Goal: Information Seeking & Learning: Find specific fact

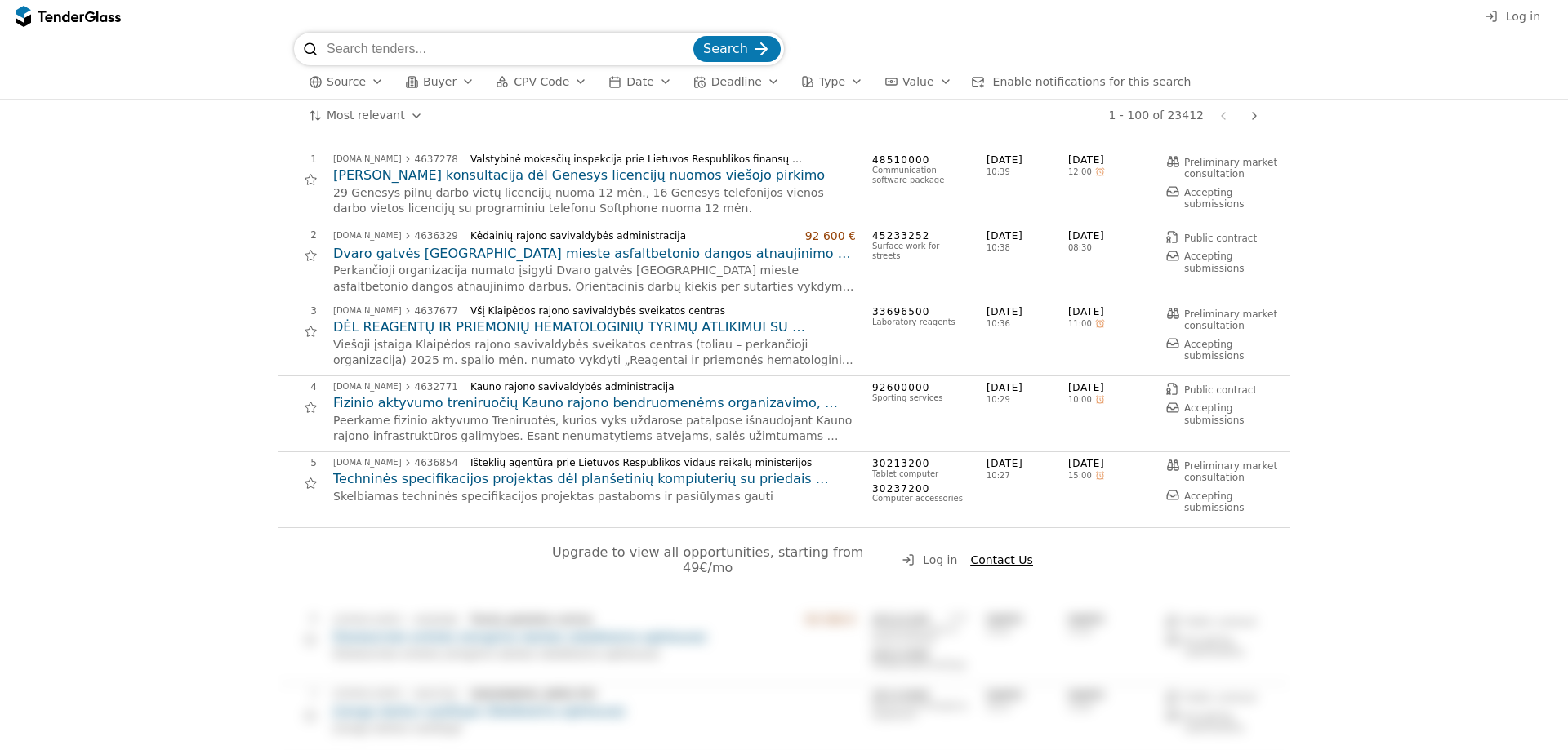
click at [424, 53] on input "search" at bounding box center [508, 49] width 363 height 33
type input "R"
type input "SKAITMENINIS RENTGENO APARATAS"
click at [693, 36] on button "Search" at bounding box center [737, 49] width 87 height 26
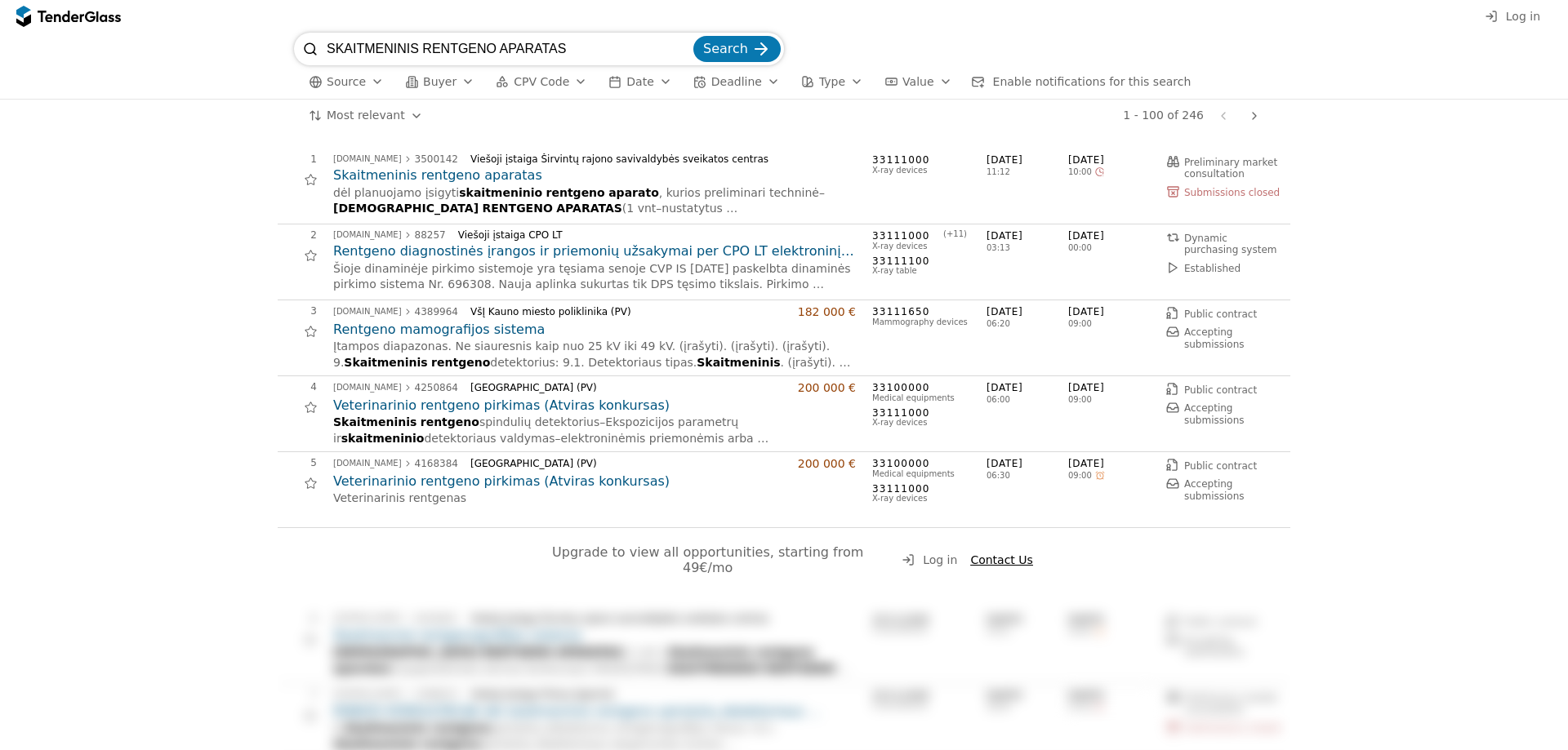
click at [445, 179] on h2 "Skaitmeninis rentgeno aparatas" at bounding box center [594, 175] width 523 height 18
click at [290, 454] on div "5 [DOMAIN_NAME] 4168384 [GEOGRAPHIC_DATA] (PV) 200 000 € Veterinarinio rentgeno…" at bounding box center [784, 491] width 1013 height 76
